Goal: Go to known website: Go to known website

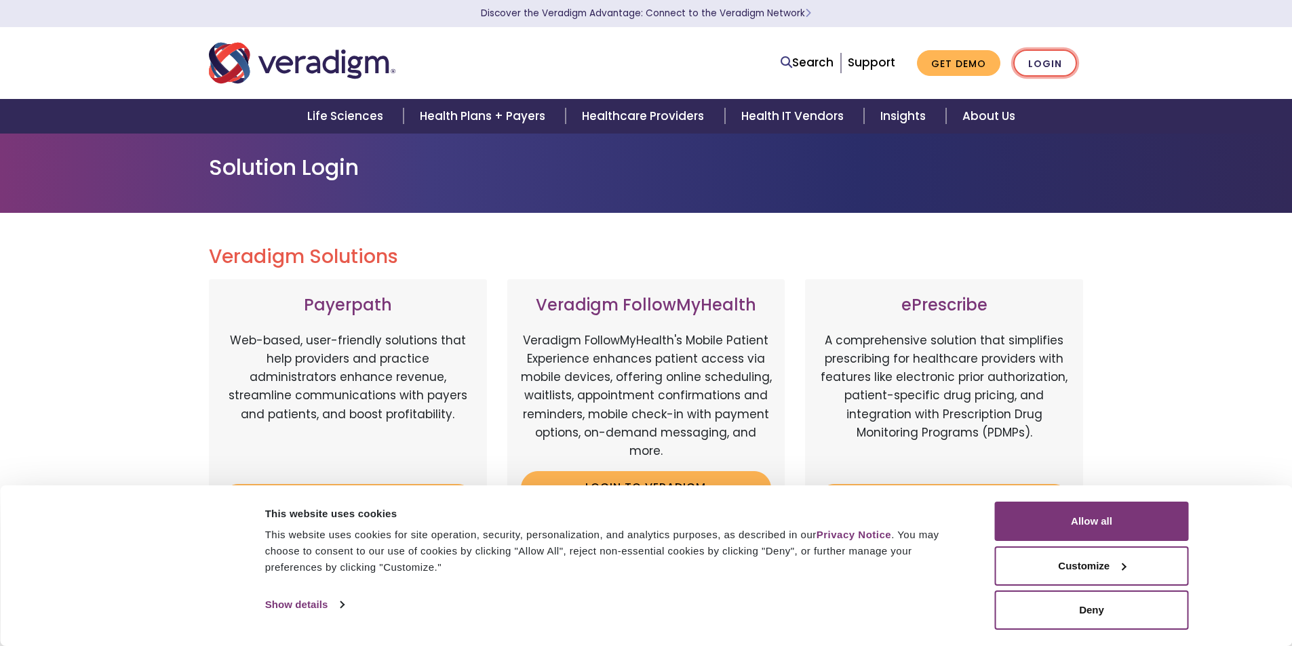
click at [1037, 68] on link "Login" at bounding box center [1045, 64] width 64 height 28
click at [1022, 524] on button "Allow all" at bounding box center [1092, 521] width 194 height 39
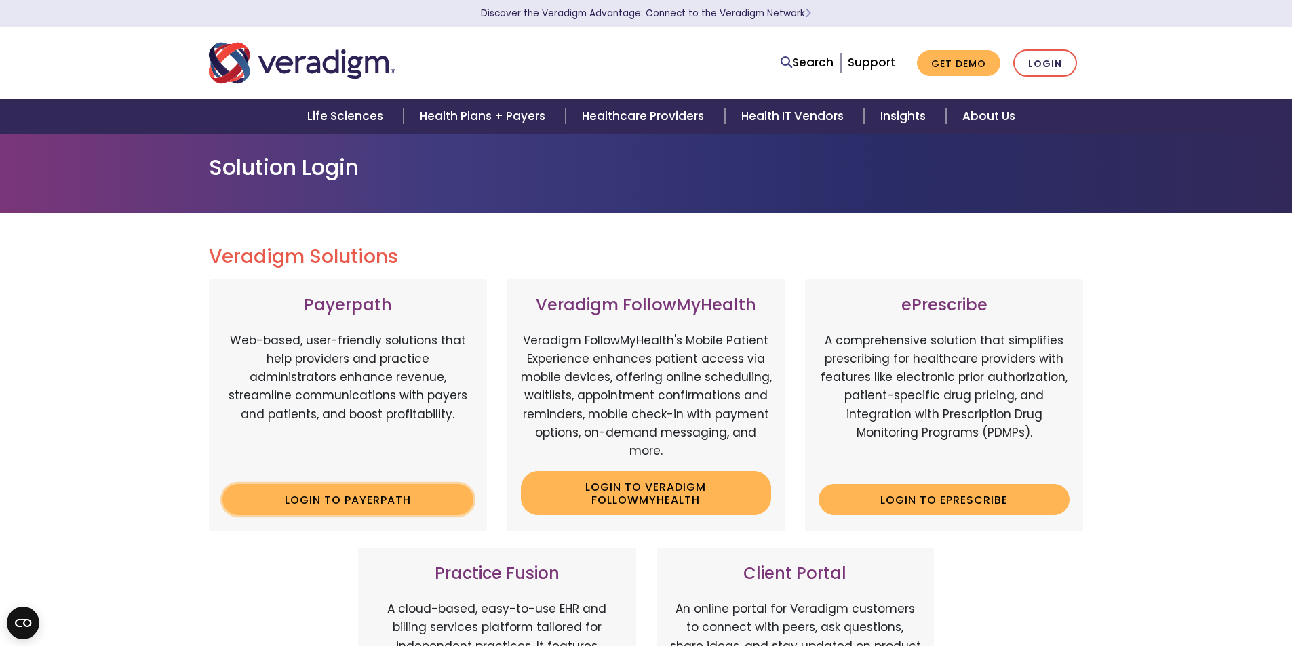
click at [394, 510] on link "Login to Payerpath" at bounding box center [347, 499] width 251 height 31
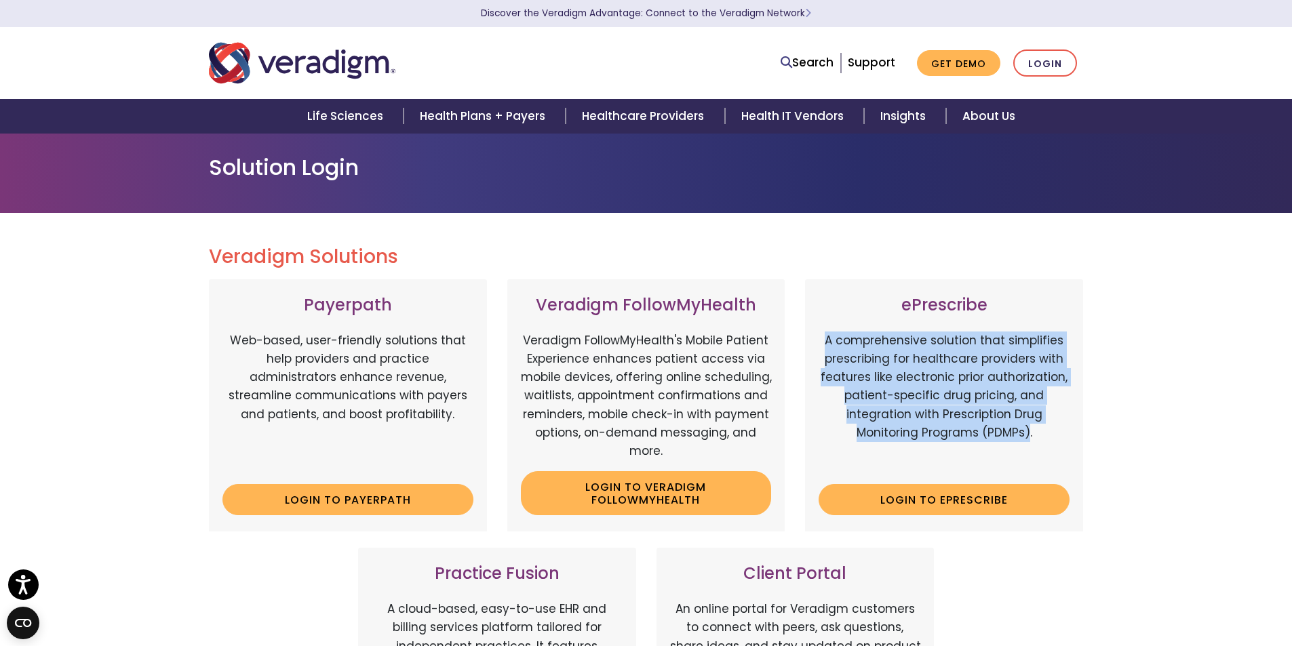
drag, startPoint x: 829, startPoint y: 342, endPoint x: 1030, endPoint y: 452, distance: 228.9
click at [1030, 452] on p "A comprehensive solution that simplifies prescribing for healthcare providers w…" at bounding box center [944, 403] width 251 height 142
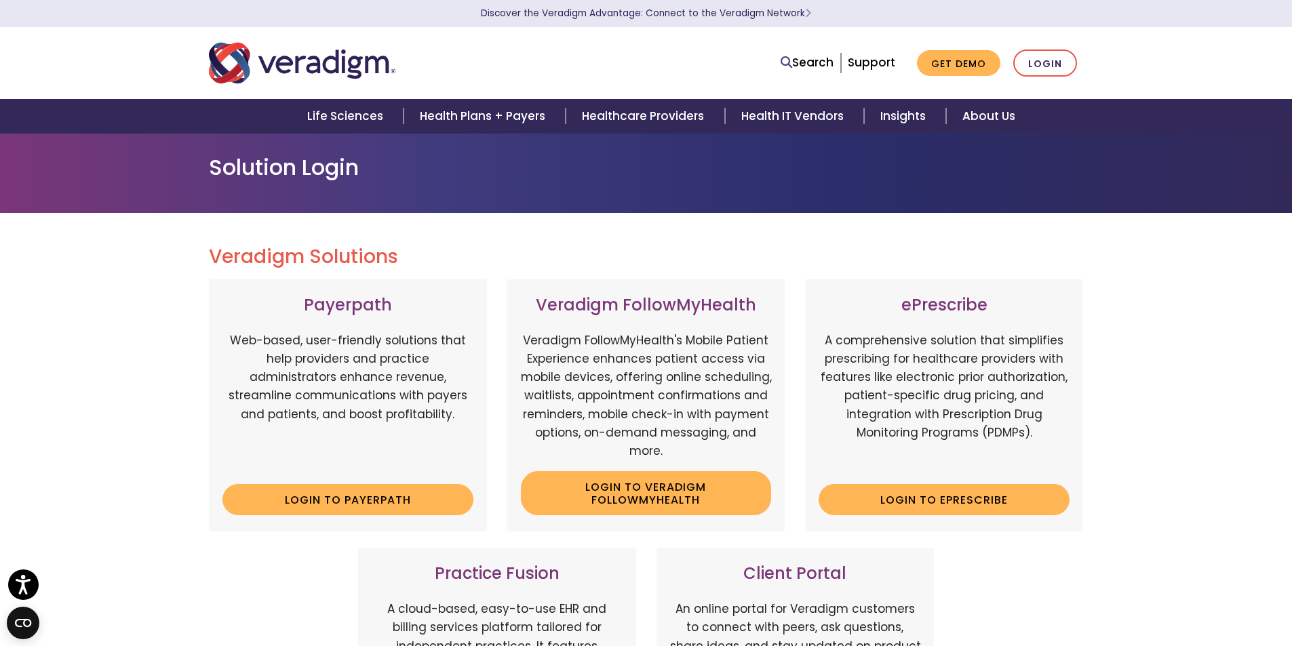
click at [1060, 425] on p "A comprehensive solution that simplifies prescribing for healthcare providers w…" at bounding box center [944, 403] width 251 height 142
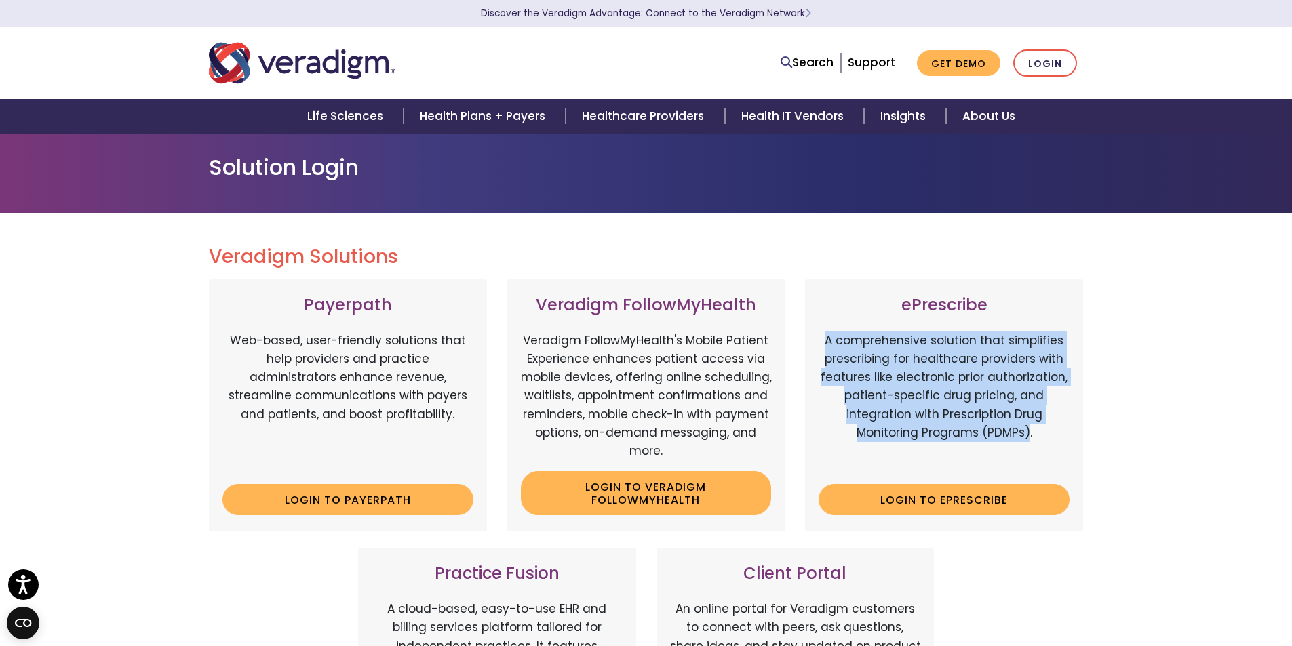
drag, startPoint x: 828, startPoint y: 341, endPoint x: 1029, endPoint y: 450, distance: 228.6
click at [1029, 450] on p "A comprehensive solution that simplifies prescribing for healthcare providers w…" at bounding box center [944, 403] width 251 height 142
click at [1089, 416] on div "ePrescribe A comprehensive solution that simplifies prescribing for healthcare …" at bounding box center [944, 405] width 298 height 252
